Goal: Obtain resource: Download file/media

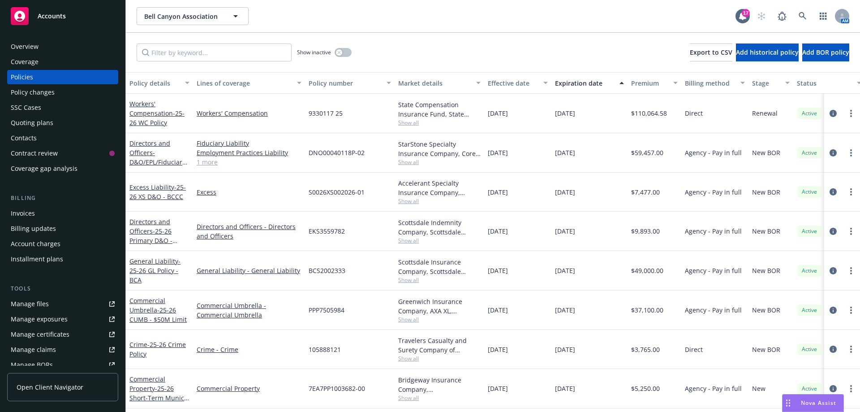
click at [448, 42] on div "Show inactive Export to CSV Add historical policy Add BOR policy" at bounding box center [493, 52] width 735 height 39
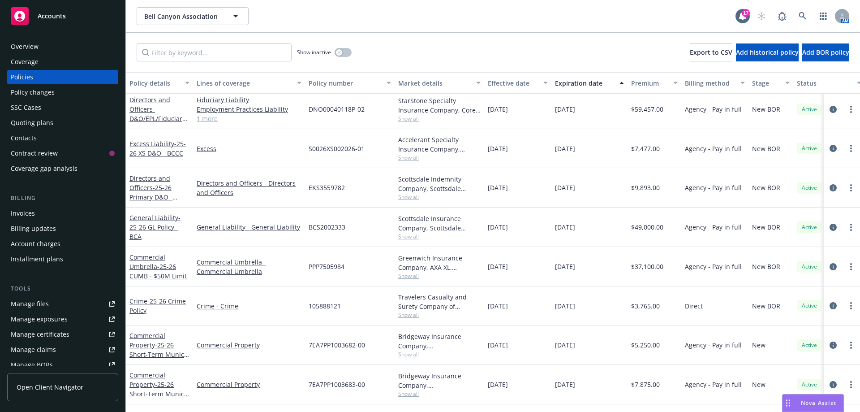
scroll to position [45, 0]
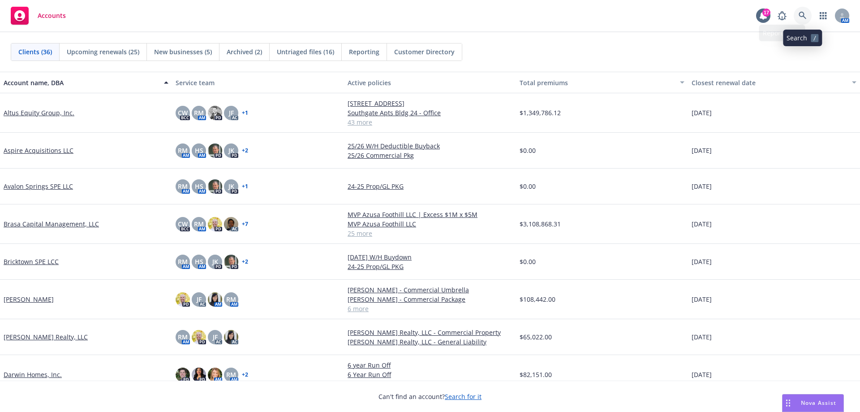
click at [797, 13] on link at bounding box center [803, 16] width 18 height 18
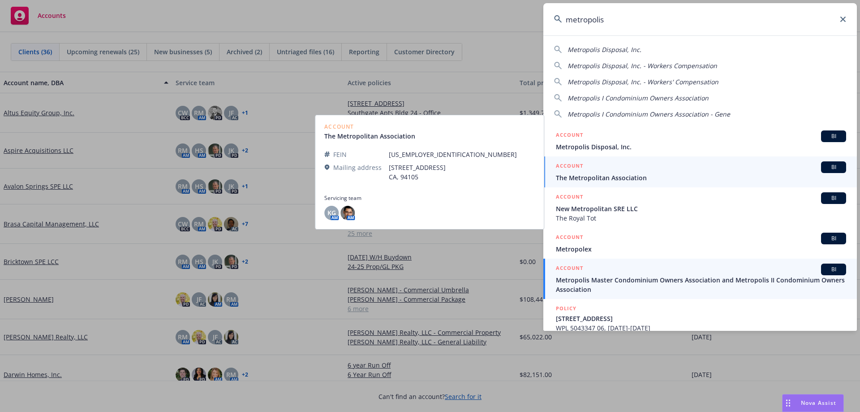
type input "metropolis"
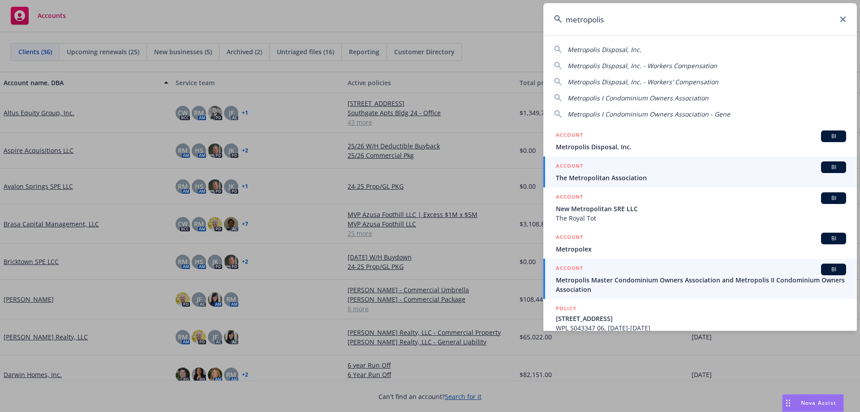
click at [622, 285] on span "Metropolis Master Condominium Owners Association and Metropolis II Condominium …" at bounding box center [701, 284] width 290 height 19
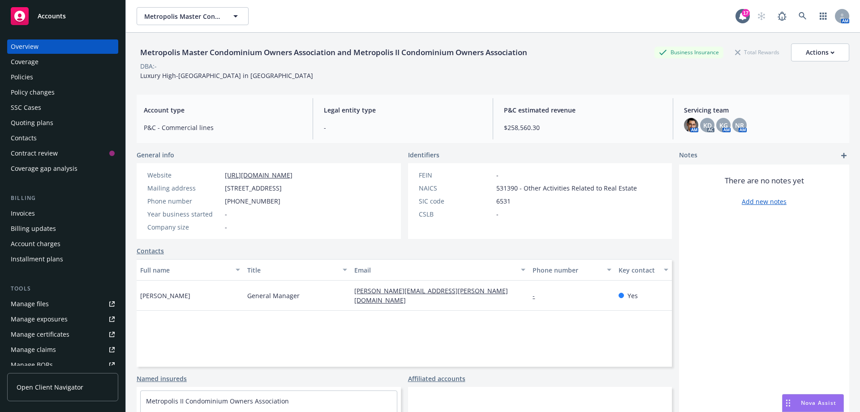
click at [18, 75] on div "Policies" at bounding box center [22, 77] width 22 height 14
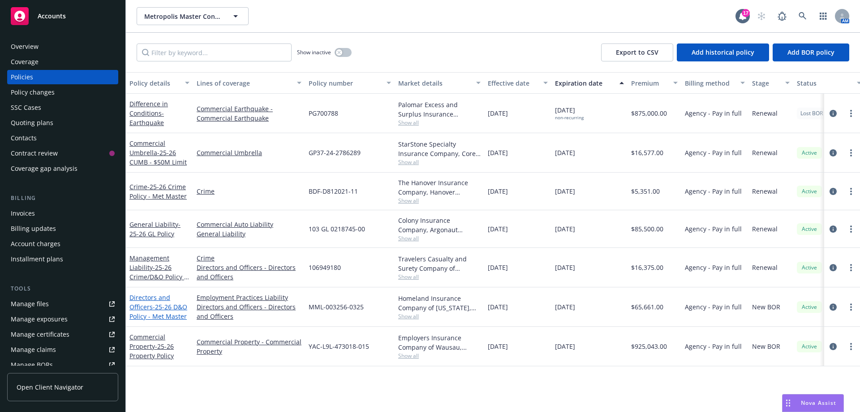
click at [162, 303] on span "- 25-26 D&O Policy - Met Master" at bounding box center [159, 312] width 58 height 18
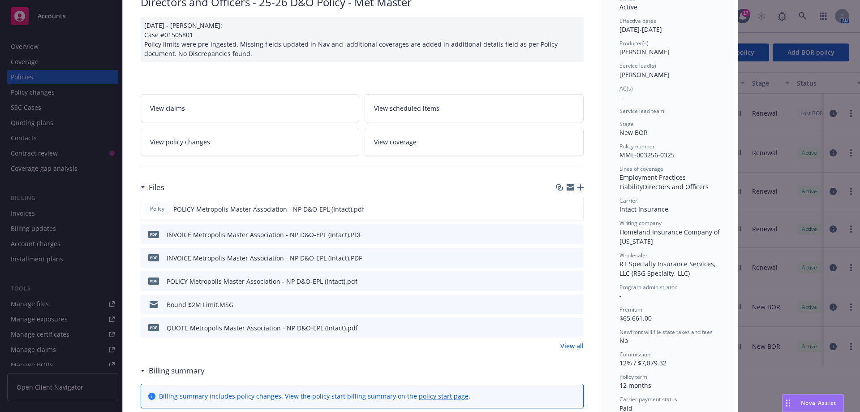
scroll to position [90, 0]
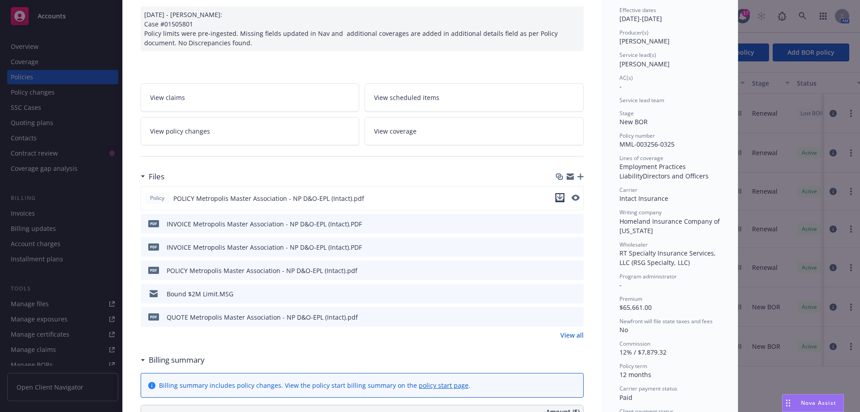
click at [559, 199] on icon "download file" at bounding box center [560, 197] width 7 height 7
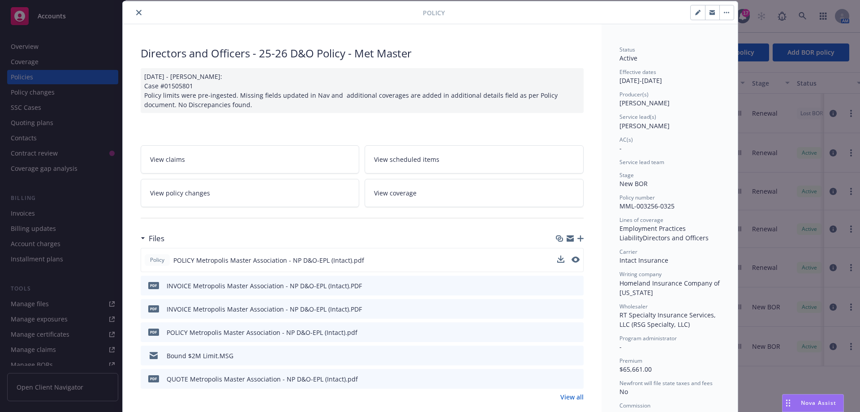
scroll to position [0, 0]
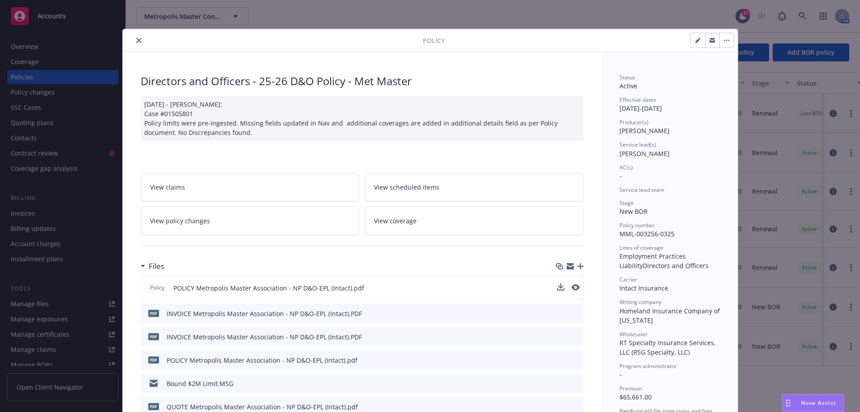
click at [129, 37] on div at bounding box center [274, 40] width 297 height 11
click at [136, 39] on icon "close" at bounding box center [138, 40] width 5 height 5
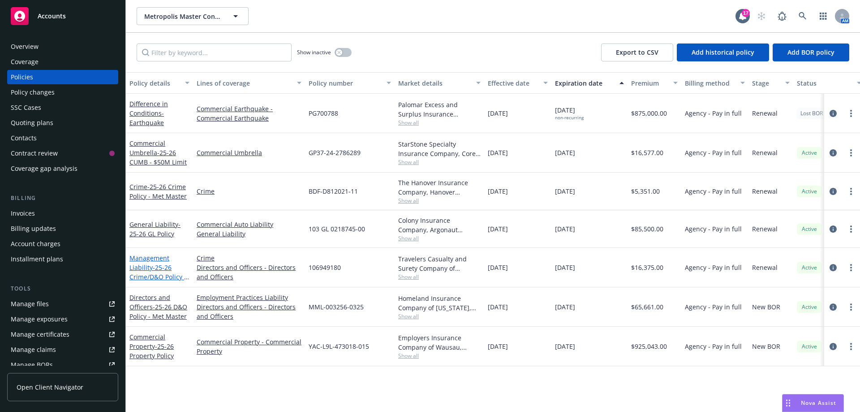
click at [163, 275] on span "- 25-26 Crime/D&O Policy - Met II" at bounding box center [160, 276] width 60 height 27
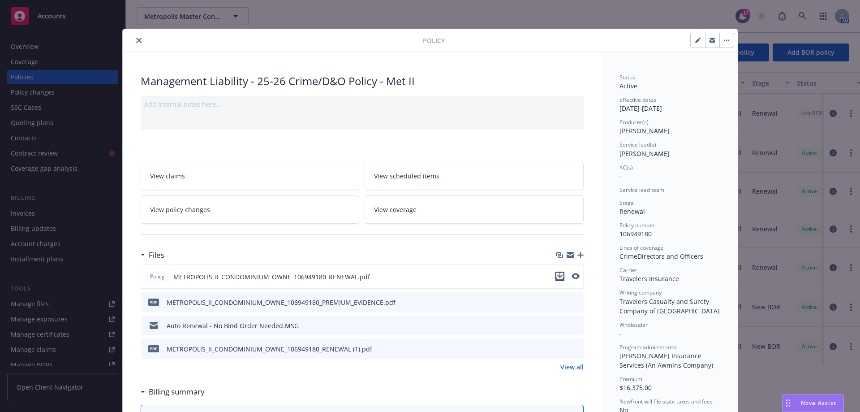
click at [557, 276] on icon "download file" at bounding box center [560, 275] width 7 height 7
drag, startPoint x: 134, startPoint y: 38, endPoint x: 140, endPoint y: 38, distance: 6.7
click at [136, 38] on icon "close" at bounding box center [138, 40] width 5 height 5
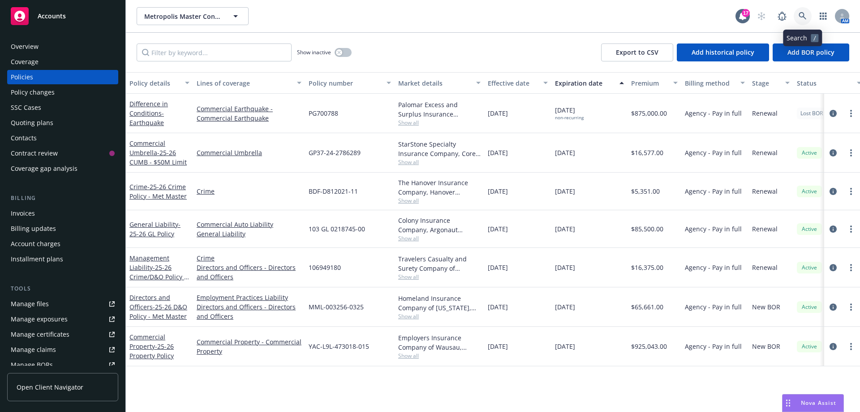
click at [807, 21] on link at bounding box center [803, 16] width 18 height 18
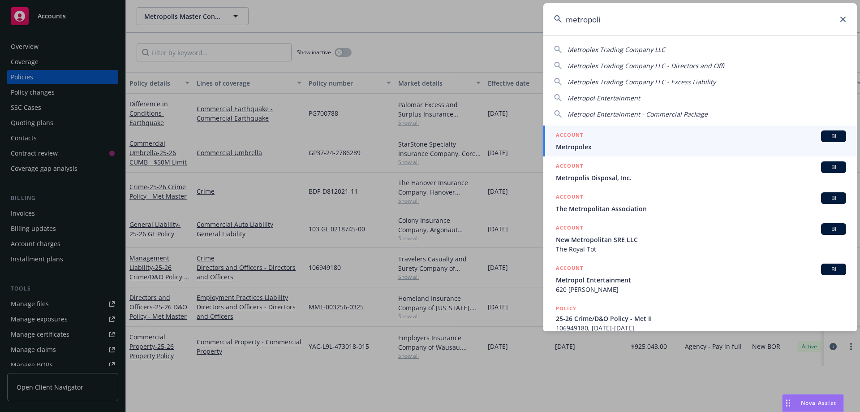
type input "metropolis"
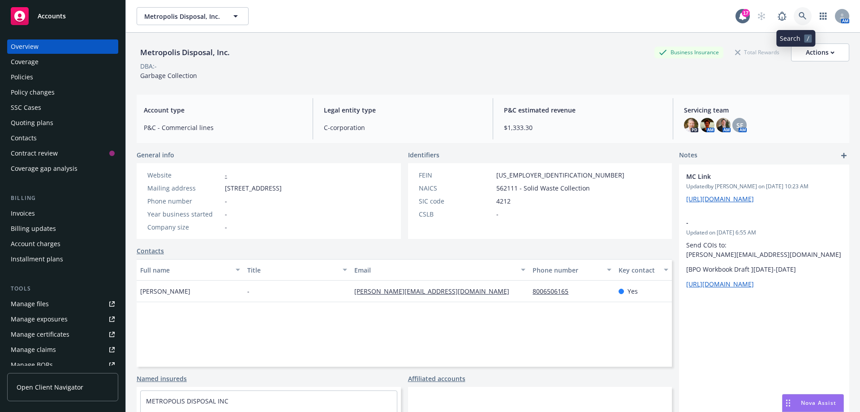
click at [800, 17] on icon at bounding box center [803, 16] width 8 height 8
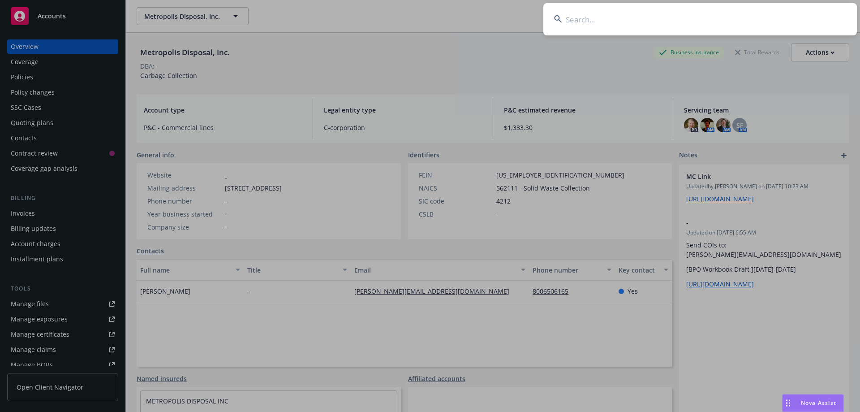
click at [583, 14] on input at bounding box center [701, 19] width 314 height 32
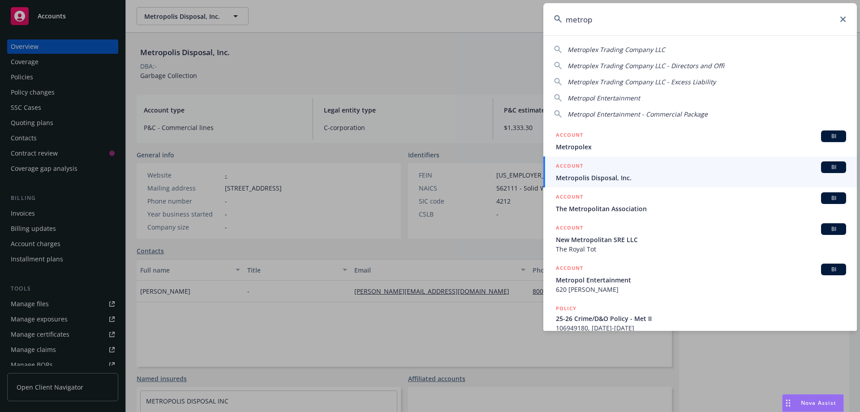
click at [613, 28] on input "metrop" at bounding box center [701, 19] width 314 height 32
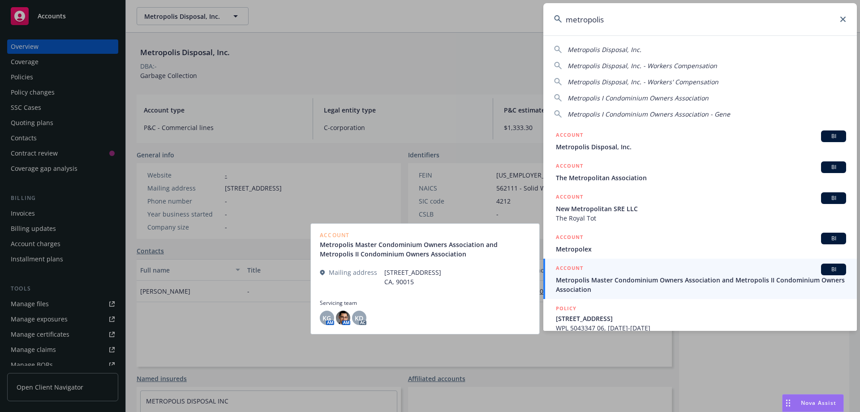
type input "metropolis"
click at [658, 284] on span "Metropolis Master Condominium Owners Association and Metropolis II Condominium …" at bounding box center [701, 284] width 290 height 19
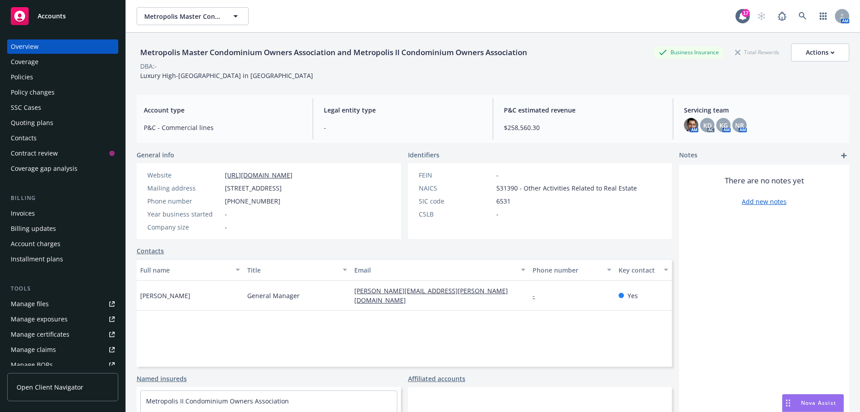
click at [27, 79] on div "Policies" at bounding box center [22, 77] width 22 height 14
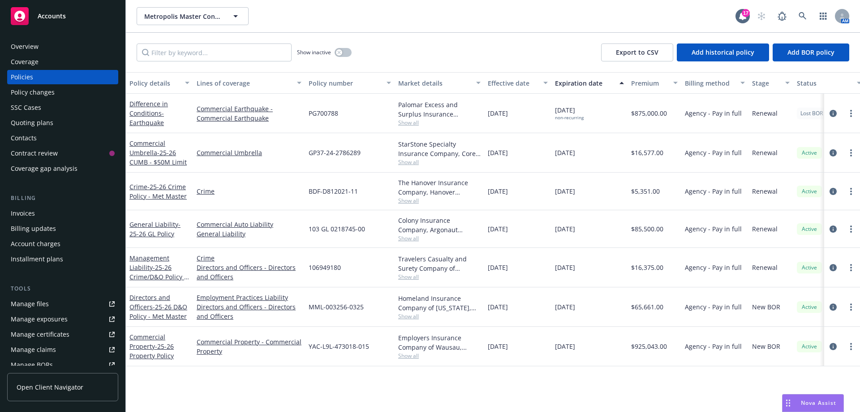
click at [34, 214] on div "Invoices" at bounding box center [23, 213] width 24 height 14
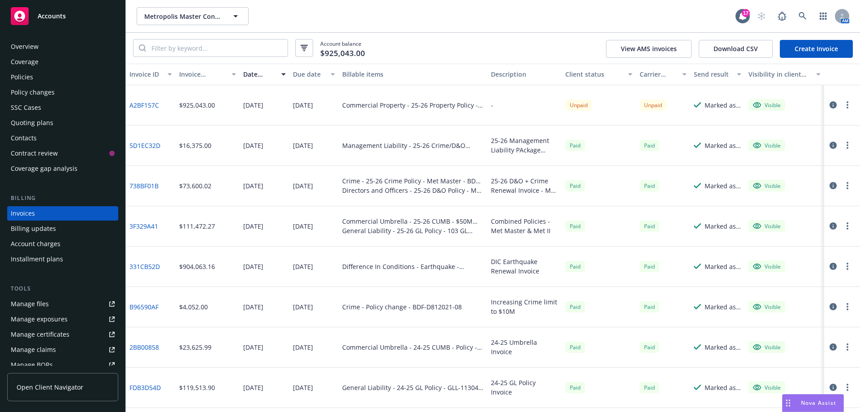
click at [144, 105] on link "A2BF157C" at bounding box center [145, 104] width 30 height 9
click at [35, 81] on div "Policies" at bounding box center [63, 77] width 104 height 14
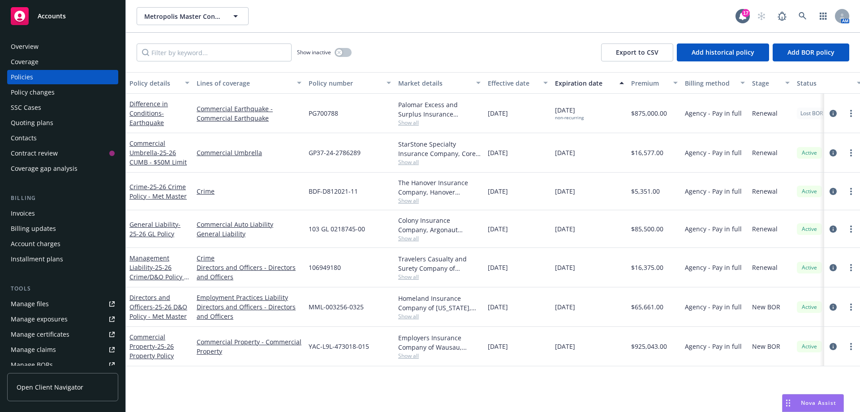
click at [416, 356] on span "Show all" at bounding box center [439, 356] width 82 height 8
click at [609, 388] on div "Policy details Lines of coverage Policy number Market details Effective date Ex…" at bounding box center [493, 242] width 735 height 340
click at [26, 77] on div "Policies" at bounding box center [22, 77] width 22 height 14
click at [34, 209] on div "Invoices" at bounding box center [23, 213] width 24 height 14
